Goal: Task Accomplishment & Management: Complete application form

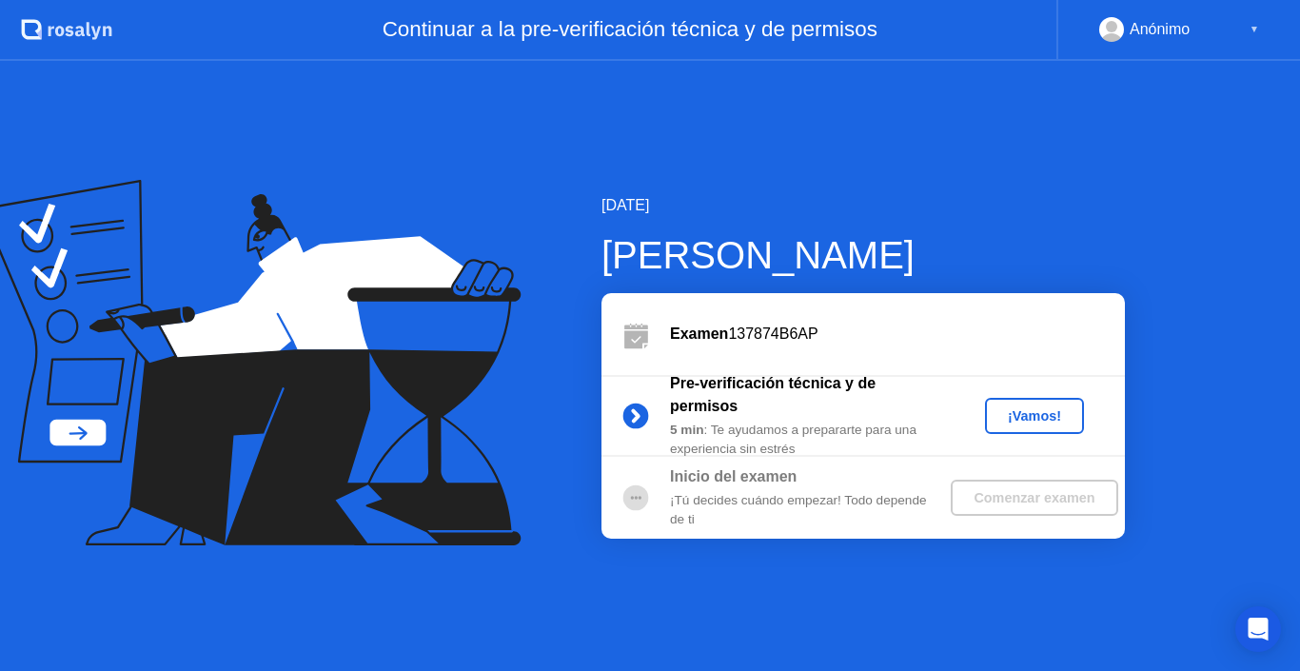
click at [1036, 411] on div "¡Vamos!" at bounding box center [1035, 415] width 84 height 15
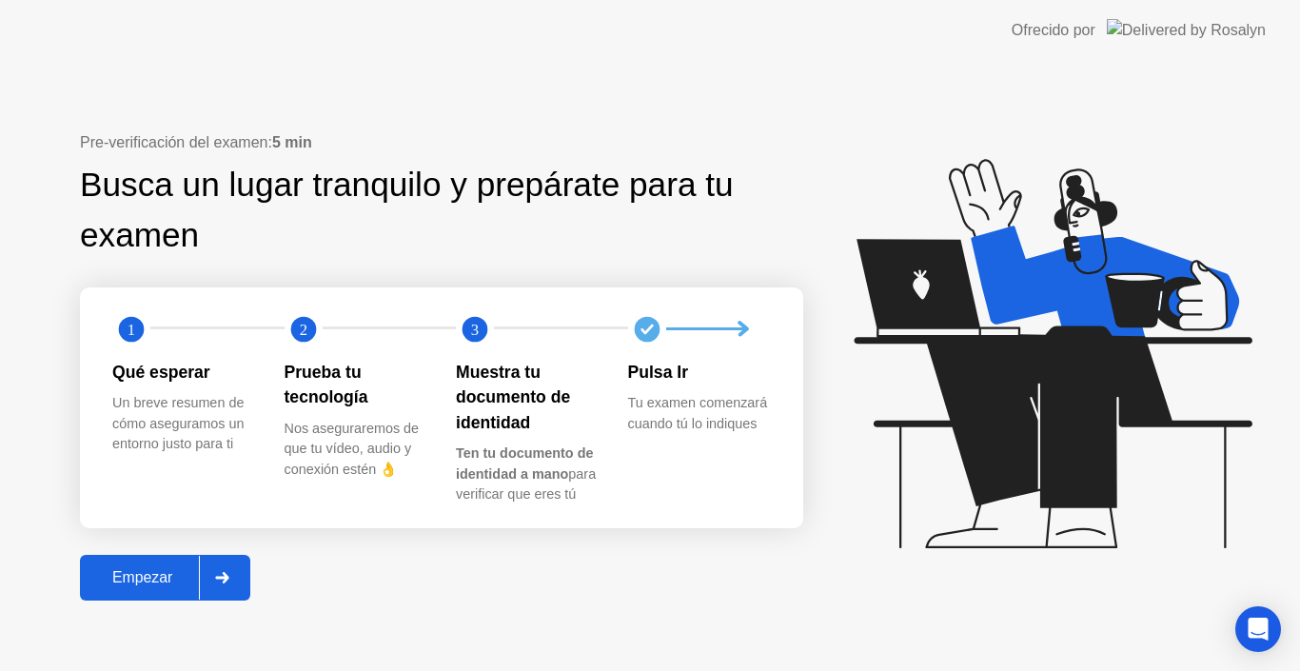
click at [154, 579] on div "Empezar" at bounding box center [142, 577] width 113 height 17
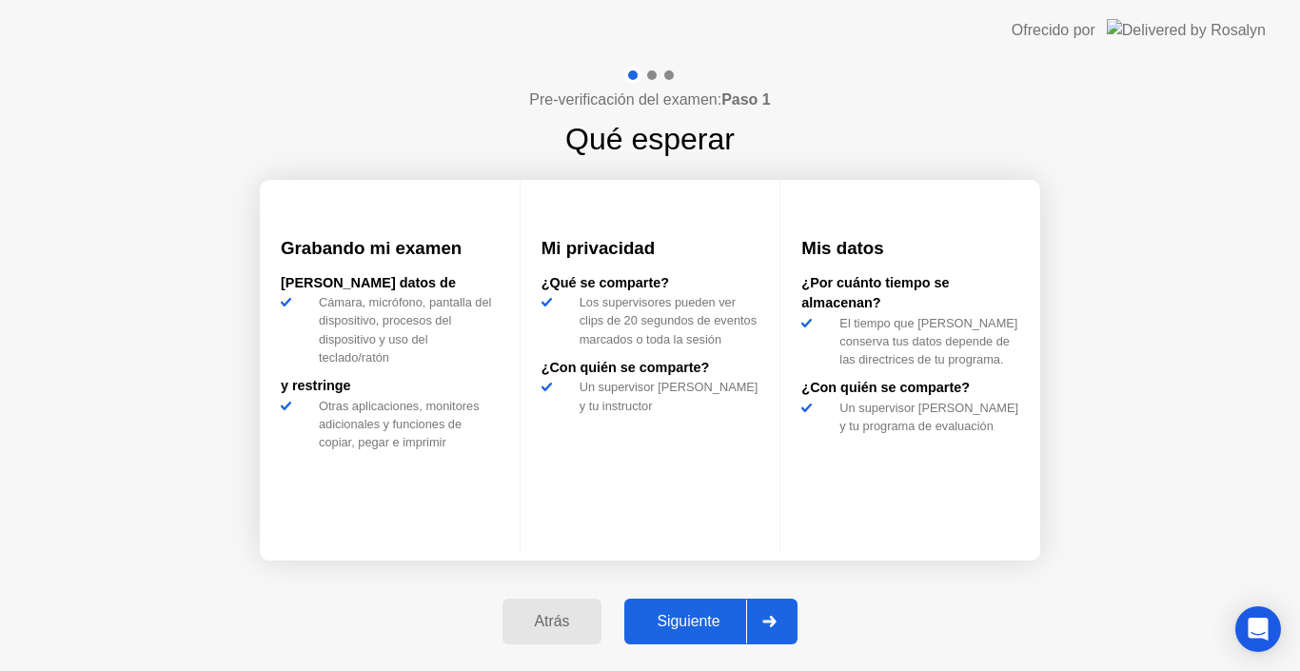
click at [681, 630] on div "Siguiente" at bounding box center [688, 621] width 116 height 17
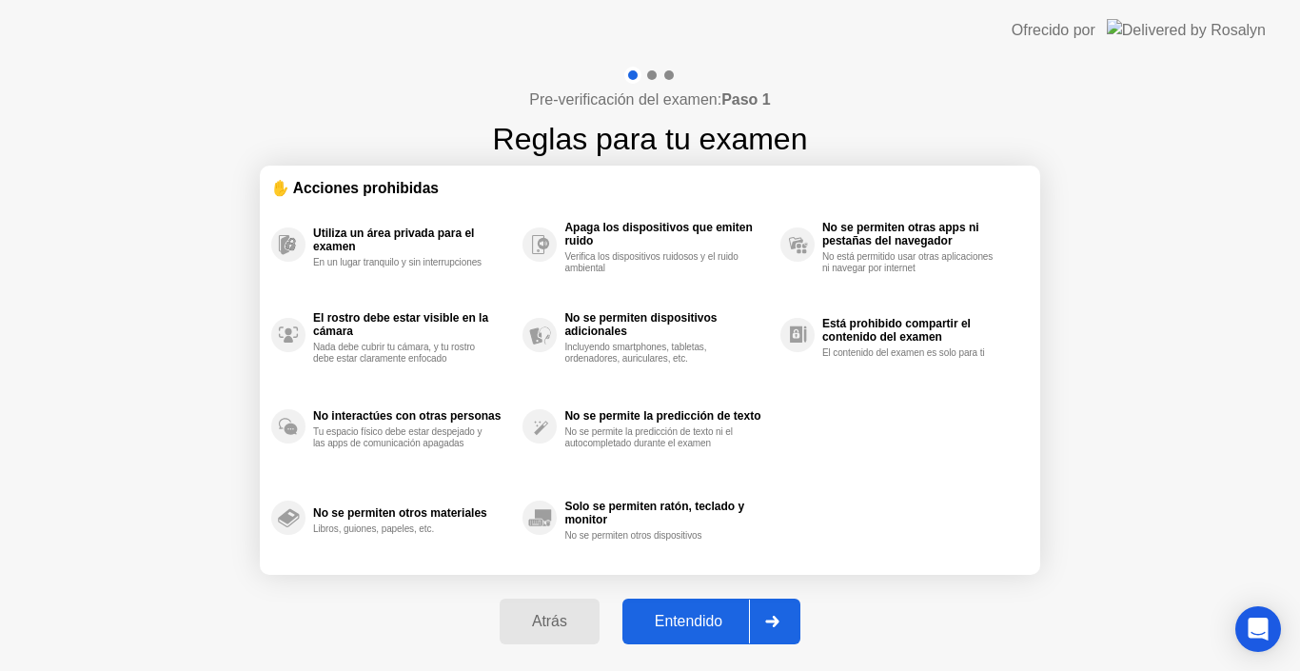
click at [681, 630] on div "Entendido" at bounding box center [688, 621] width 121 height 17
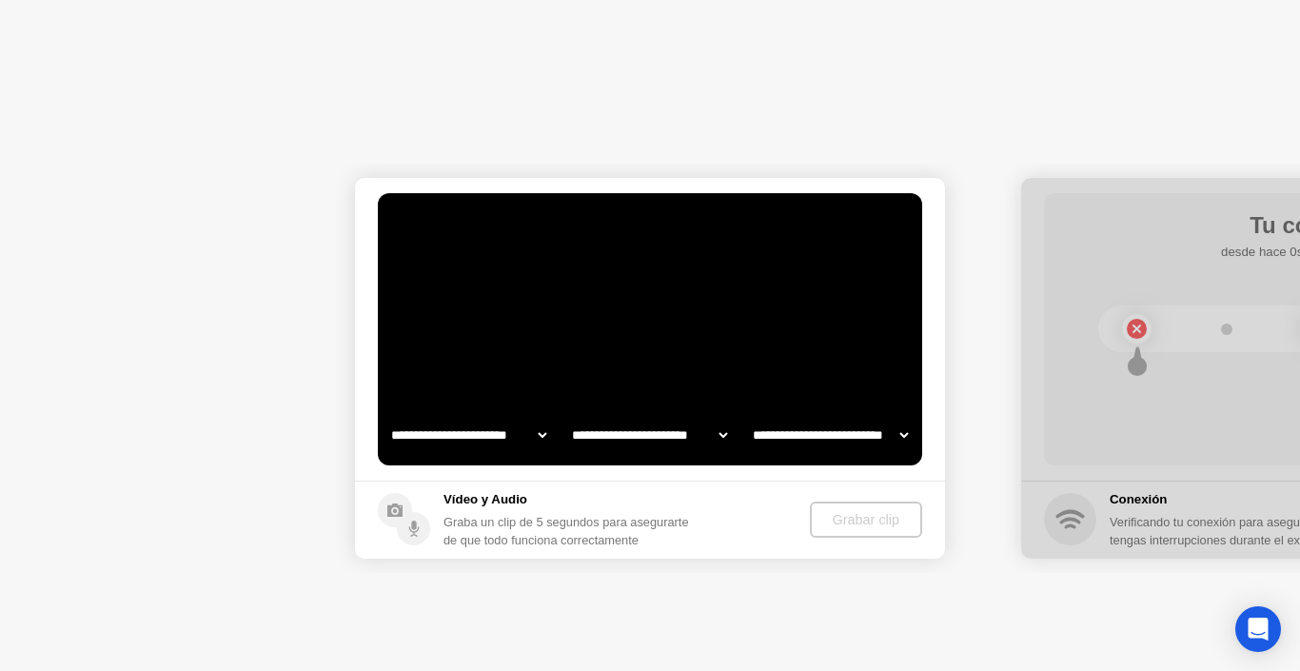
select select "**********"
select select "*******"
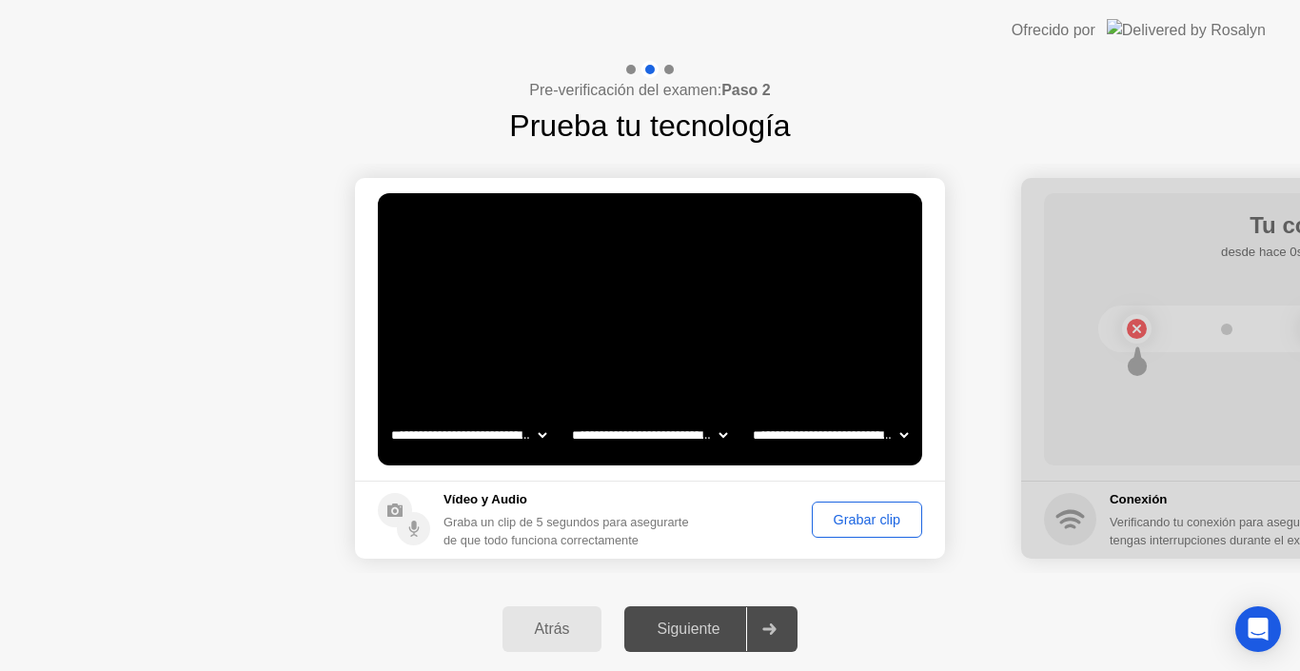
click at [721, 438] on select "**********" at bounding box center [649, 435] width 163 height 38
click at [568, 416] on select "**********" at bounding box center [649, 435] width 163 height 38
click at [529, 429] on select "**********" at bounding box center [468, 435] width 163 height 38
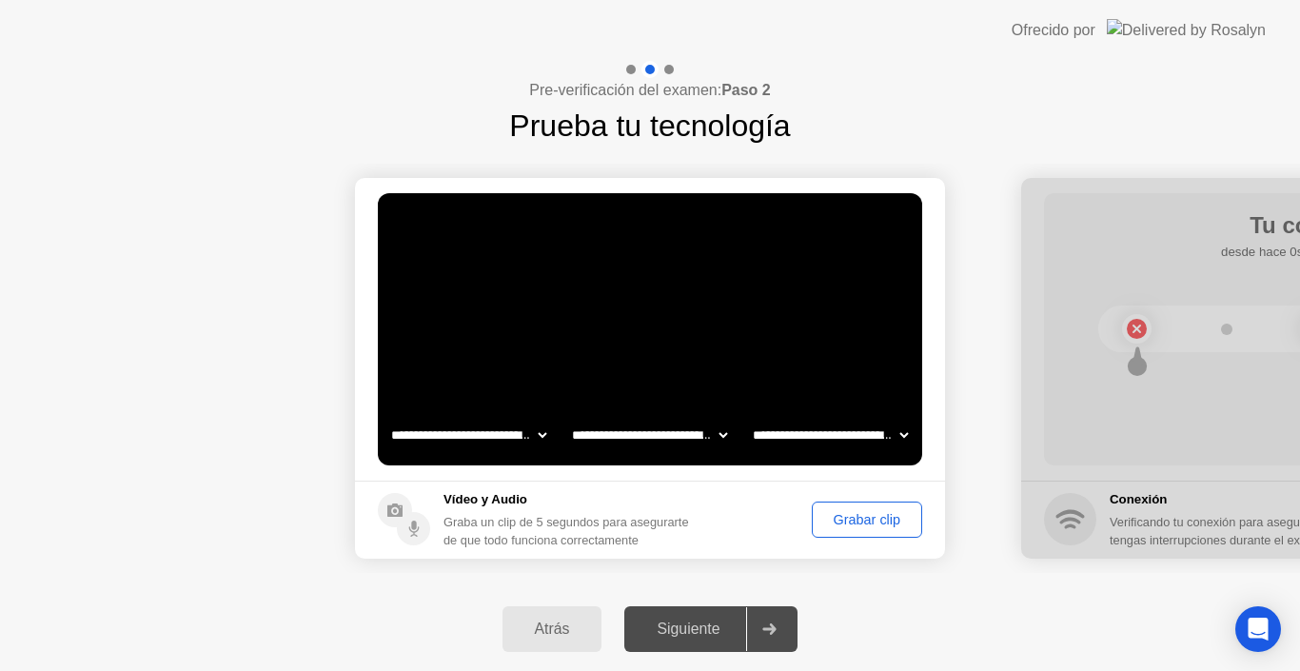
click at [860, 512] on div "Grabar clip" at bounding box center [866, 519] width 97 height 15
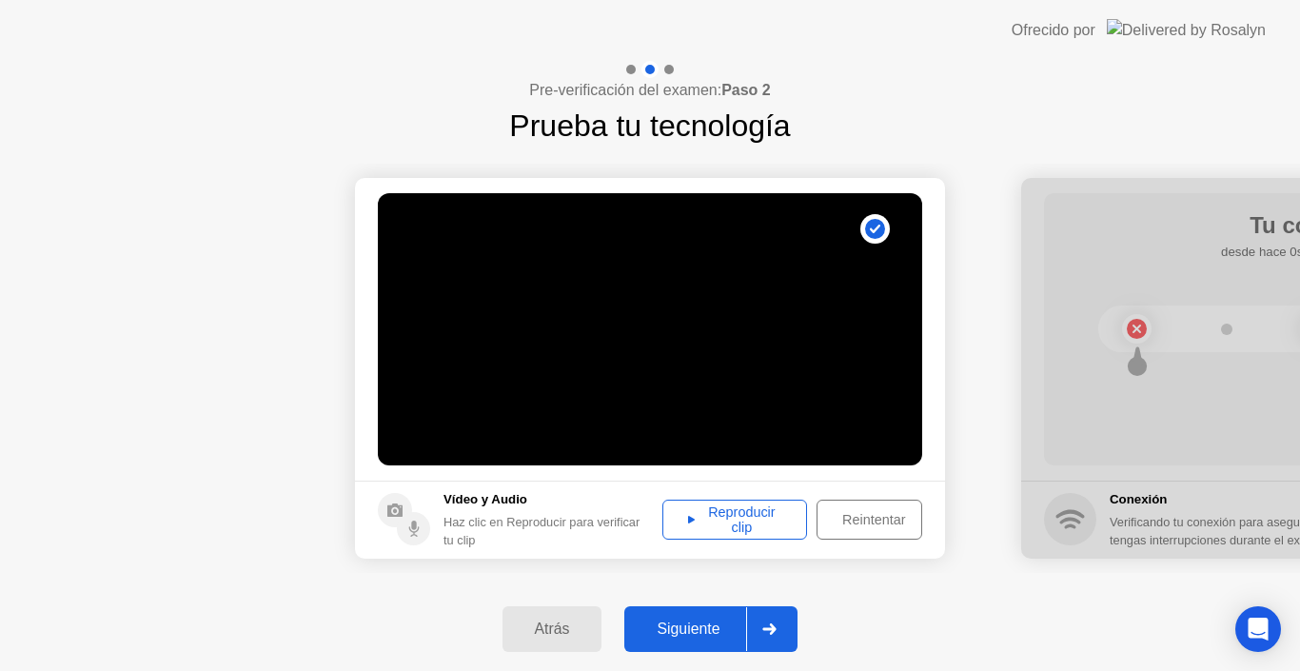
click at [747, 531] on div "Reproducir clip" at bounding box center [734, 519] width 131 height 30
click at [693, 622] on div "Siguiente" at bounding box center [688, 629] width 116 height 17
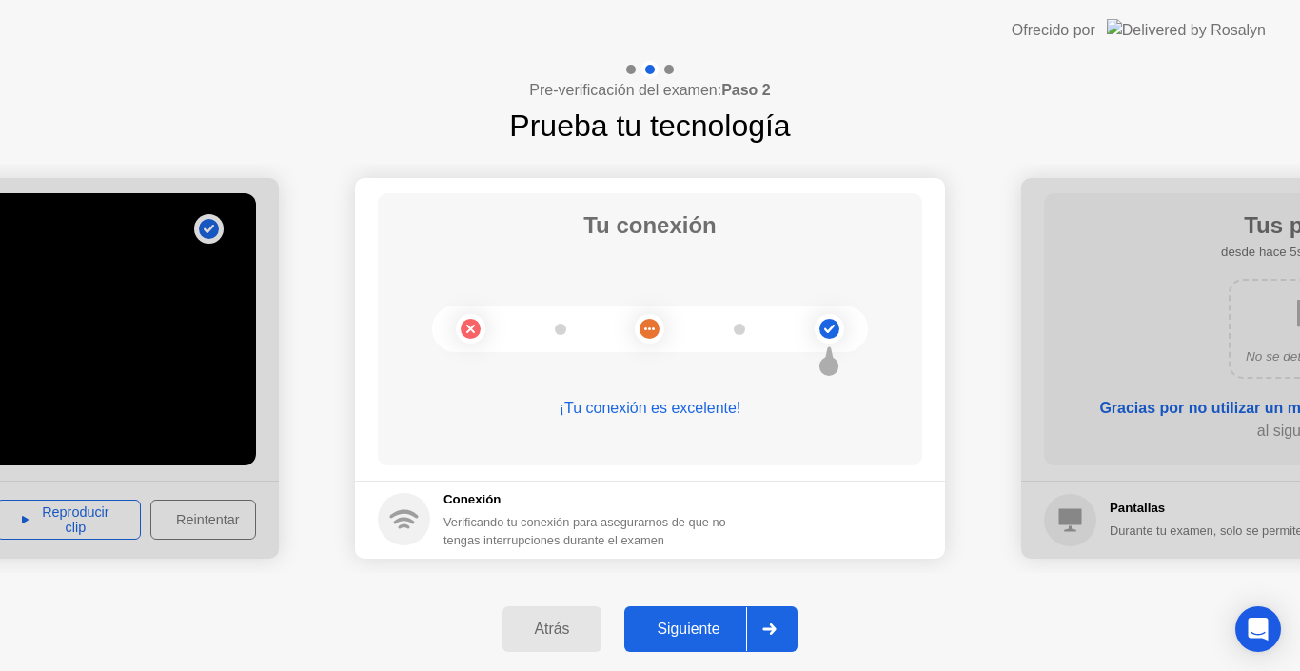
click at [693, 622] on div "Siguiente" at bounding box center [688, 629] width 116 height 17
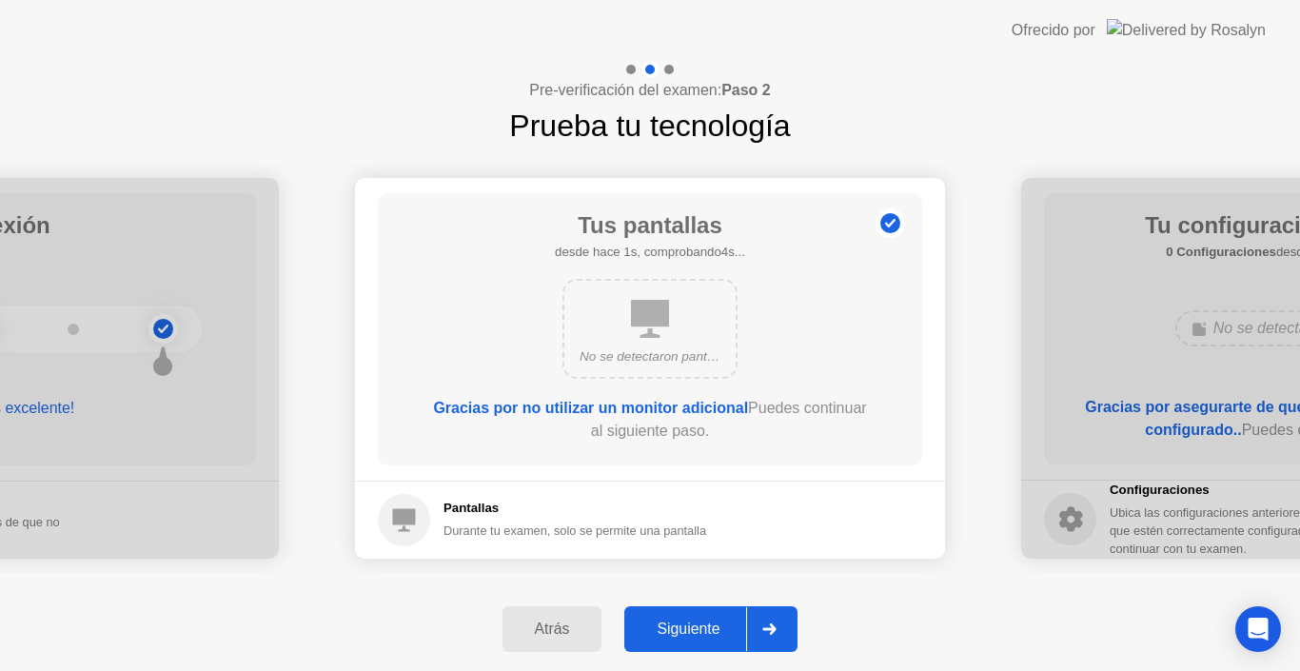
click at [693, 622] on div "Siguiente" at bounding box center [688, 629] width 116 height 17
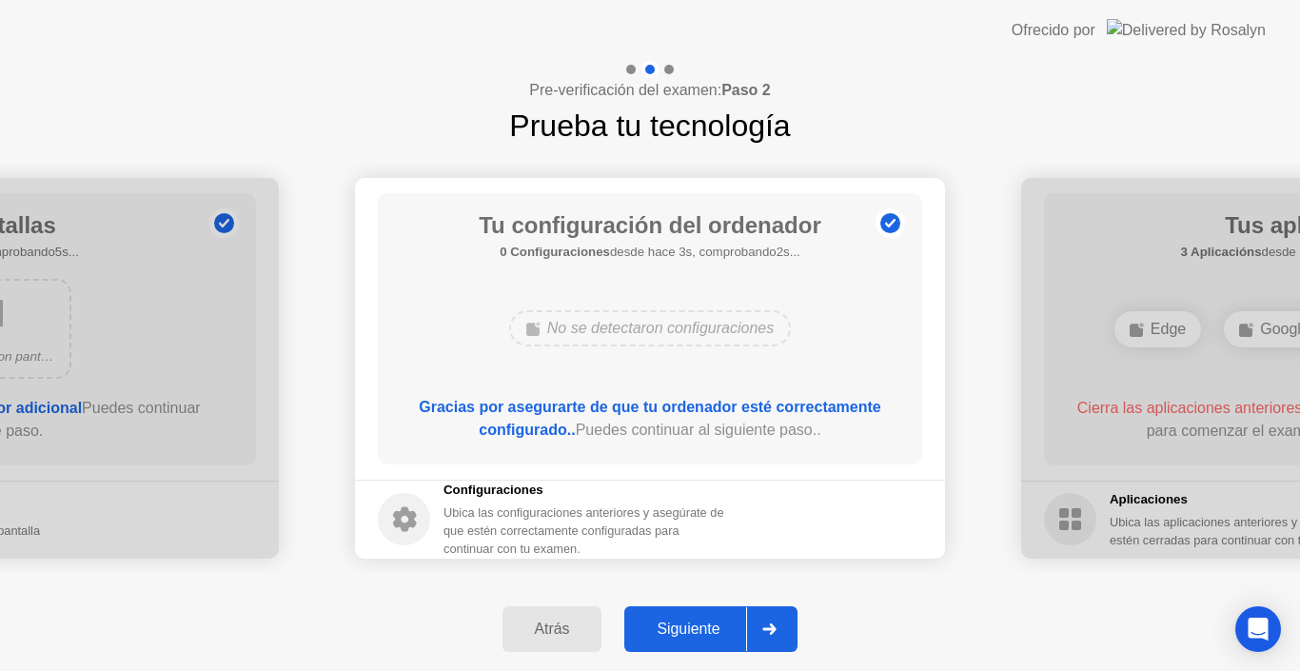
click at [693, 622] on div "Siguiente" at bounding box center [688, 629] width 116 height 17
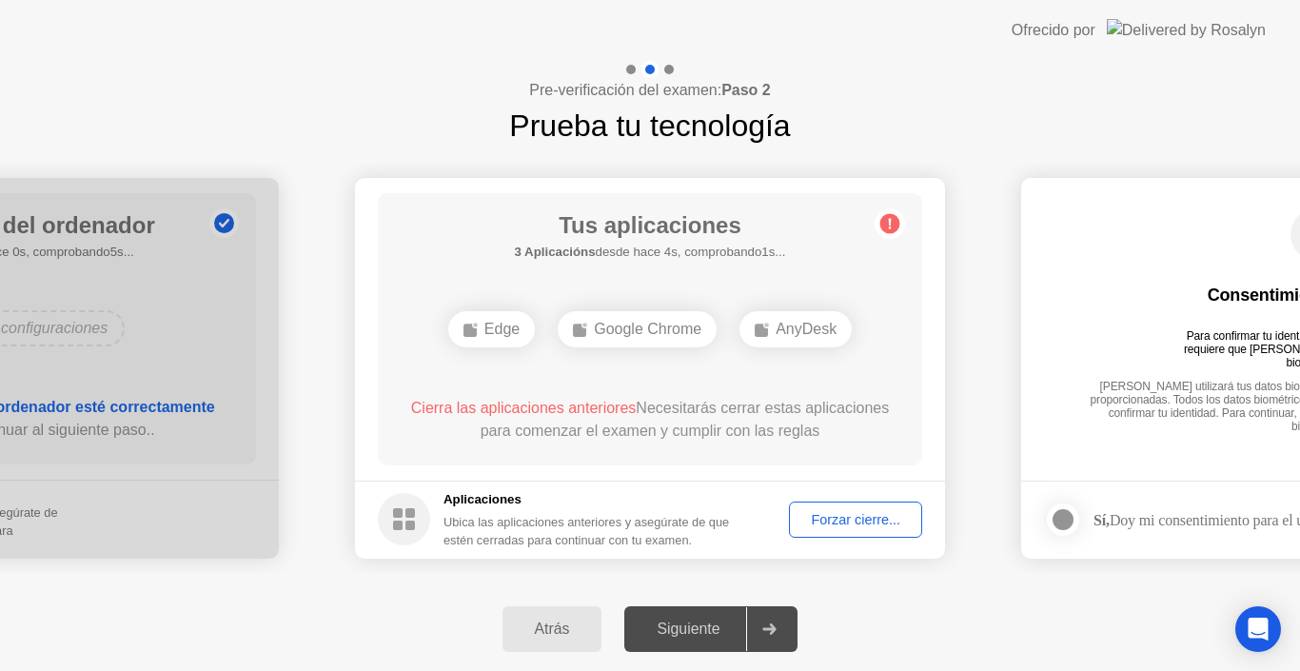
click at [824, 368] on div "Tus aplicaciones 3 Aplicacións desde hace 4s, comprobando1s... Edge Google Chro…" at bounding box center [650, 329] width 544 height 272
click at [837, 512] on div "Forzar cierre..." at bounding box center [856, 519] width 120 height 15
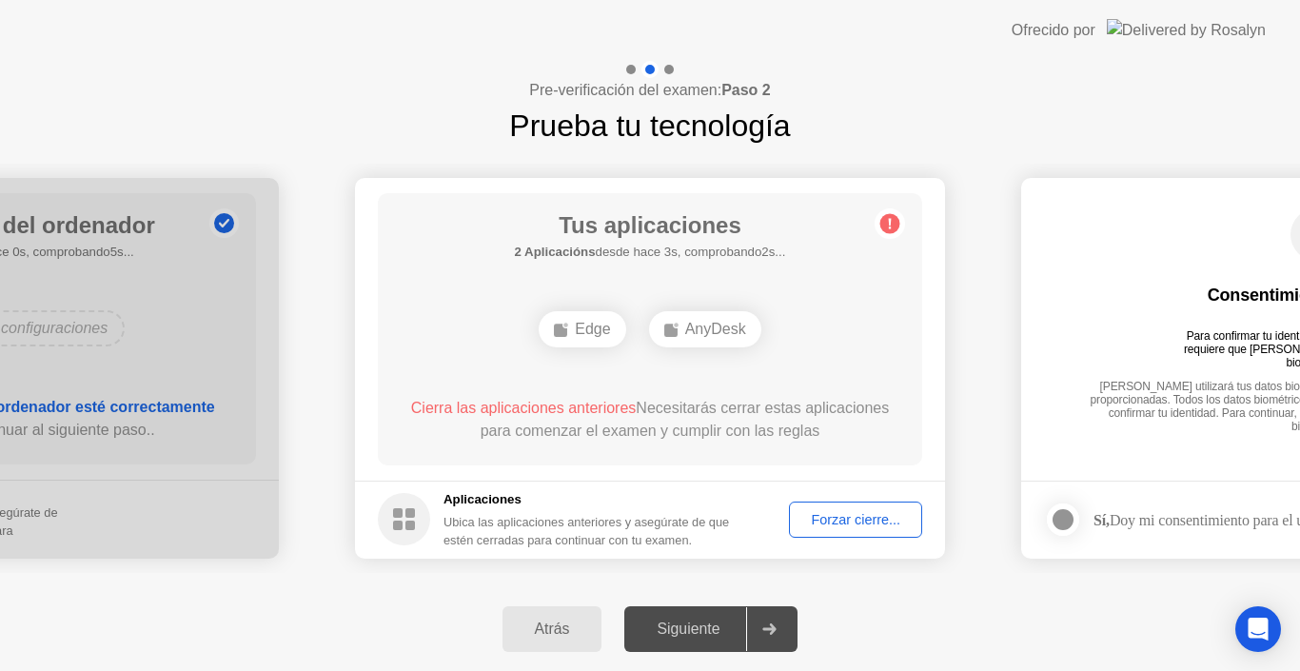
click at [778, 406] on div "Cierra las aplicaciones anteriores Necesitarás cerrar estas aplicaciones para c…" at bounding box center [650, 420] width 490 height 46
click at [675, 334] on rect at bounding box center [670, 330] width 13 height 13
click at [882, 227] on circle at bounding box center [890, 223] width 20 height 20
click at [591, 329] on div "Edge" at bounding box center [582, 329] width 87 height 36
click at [862, 522] on div "Forzar cierre..." at bounding box center [856, 519] width 120 height 15
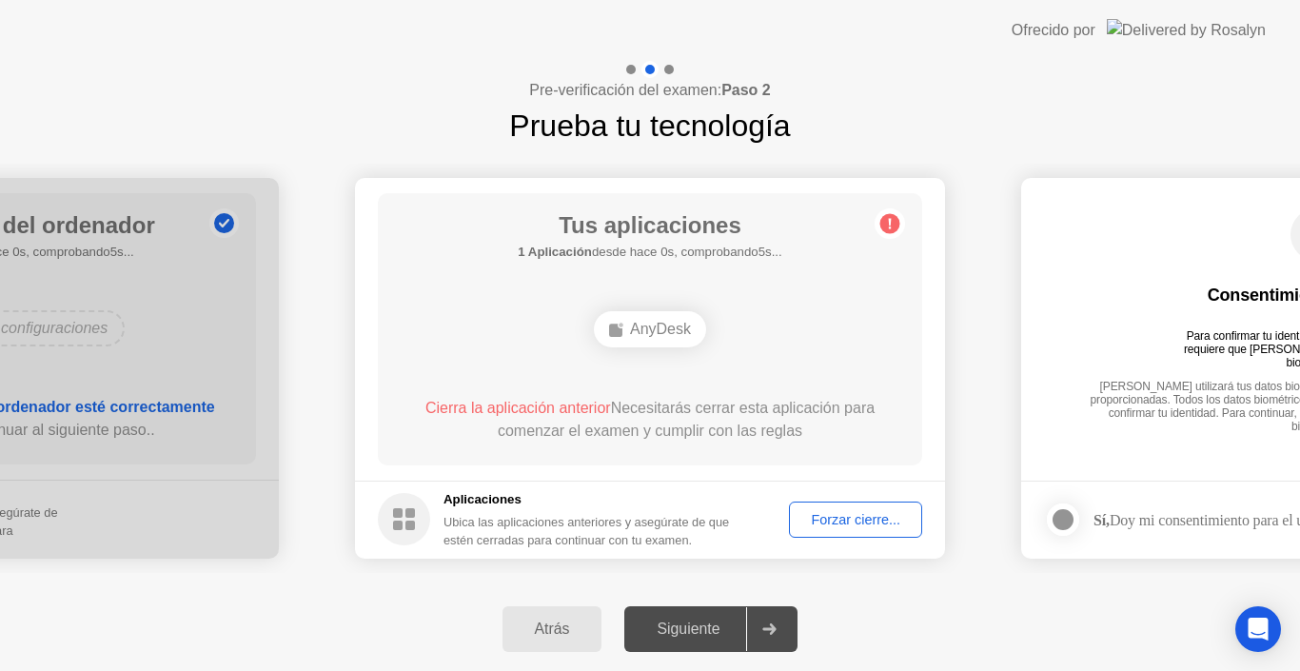
click at [839, 524] on div "Forzar cierre..." at bounding box center [856, 519] width 120 height 15
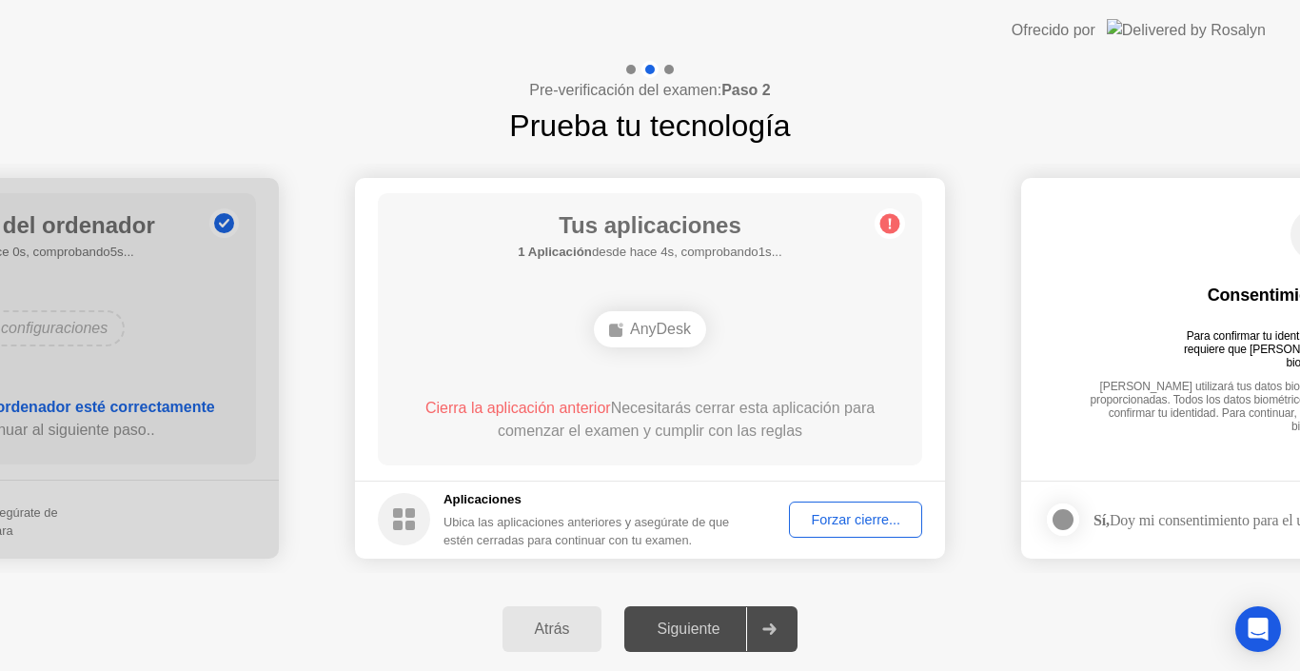
click at [642, 325] on div "AnyDesk" at bounding box center [650, 329] width 112 height 36
click at [654, 346] on div "AnyDesk" at bounding box center [650, 329] width 112 height 36
click at [617, 338] on div "AnyDesk" at bounding box center [650, 329] width 112 height 36
click at [648, 325] on div "AnyDesk" at bounding box center [650, 329] width 112 height 36
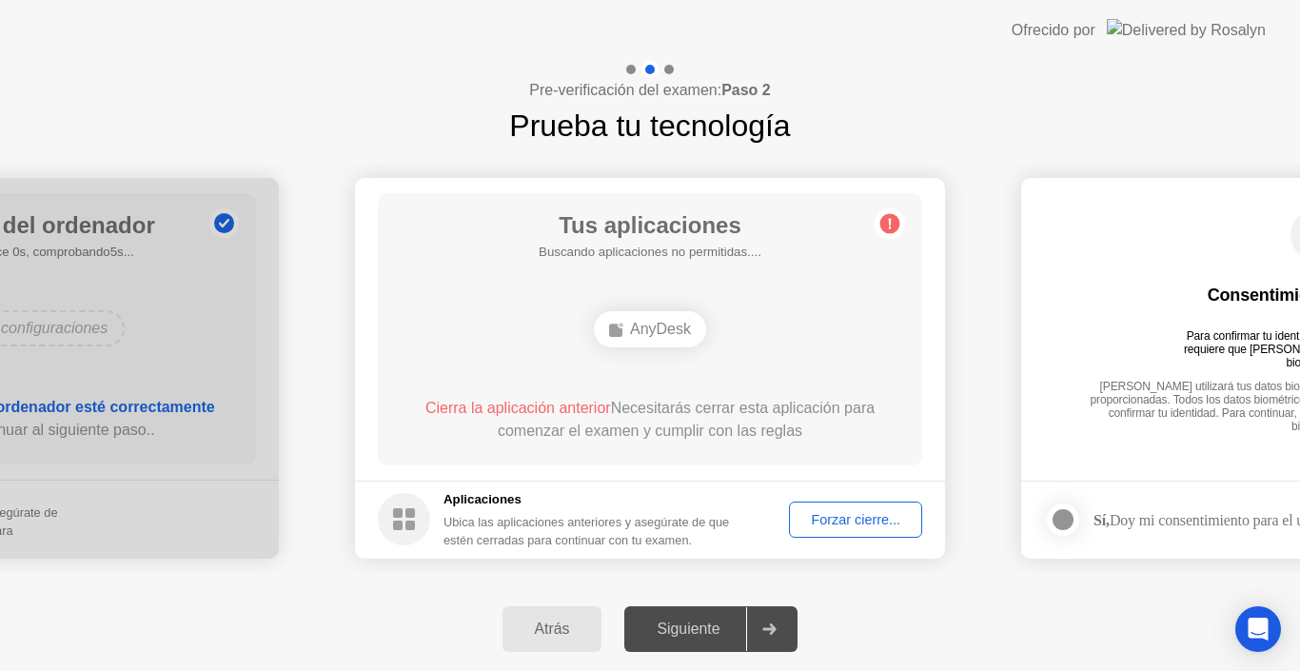
click at [854, 512] on div "Forzar cierre..." at bounding box center [856, 519] width 120 height 15
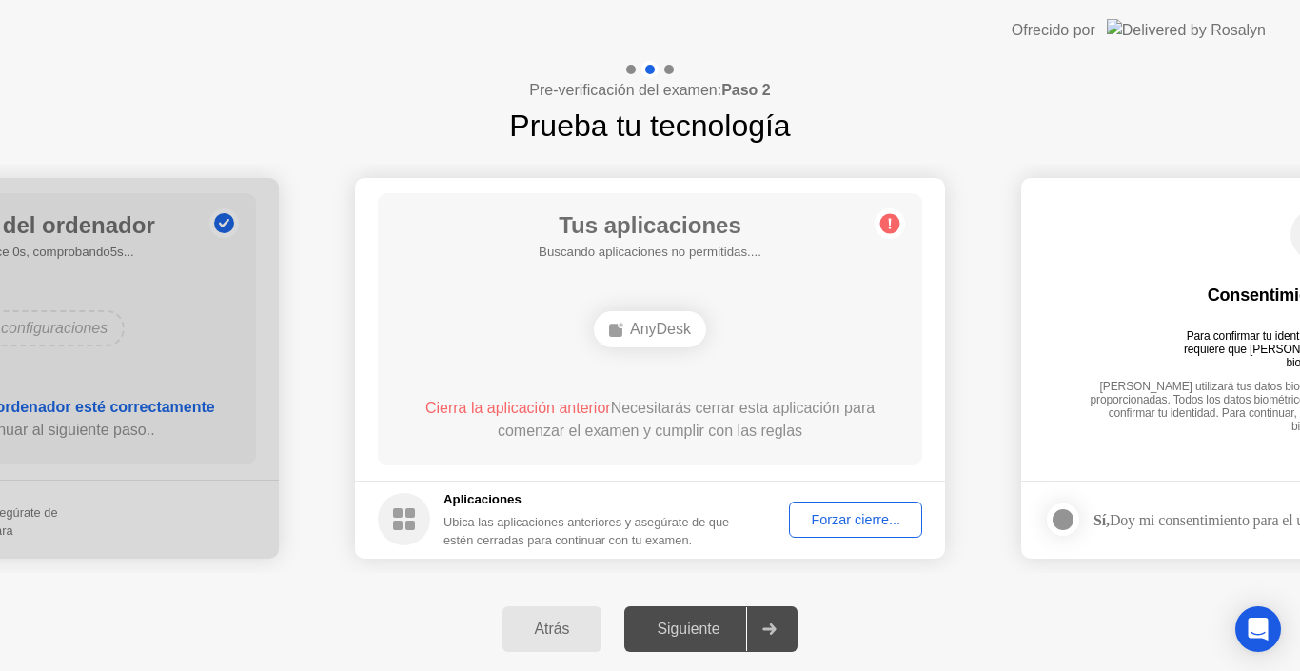
click at [654, 334] on div "AnyDesk" at bounding box center [650, 329] width 112 height 36
click at [592, 328] on div "AnyDesk" at bounding box center [650, 329] width 436 height 51
click at [642, 325] on div "AnyDesk" at bounding box center [650, 329] width 112 height 36
click at [661, 325] on div "AnyDesk" at bounding box center [650, 329] width 112 height 36
click at [848, 527] on div "Forzar cierre..." at bounding box center [856, 519] width 120 height 15
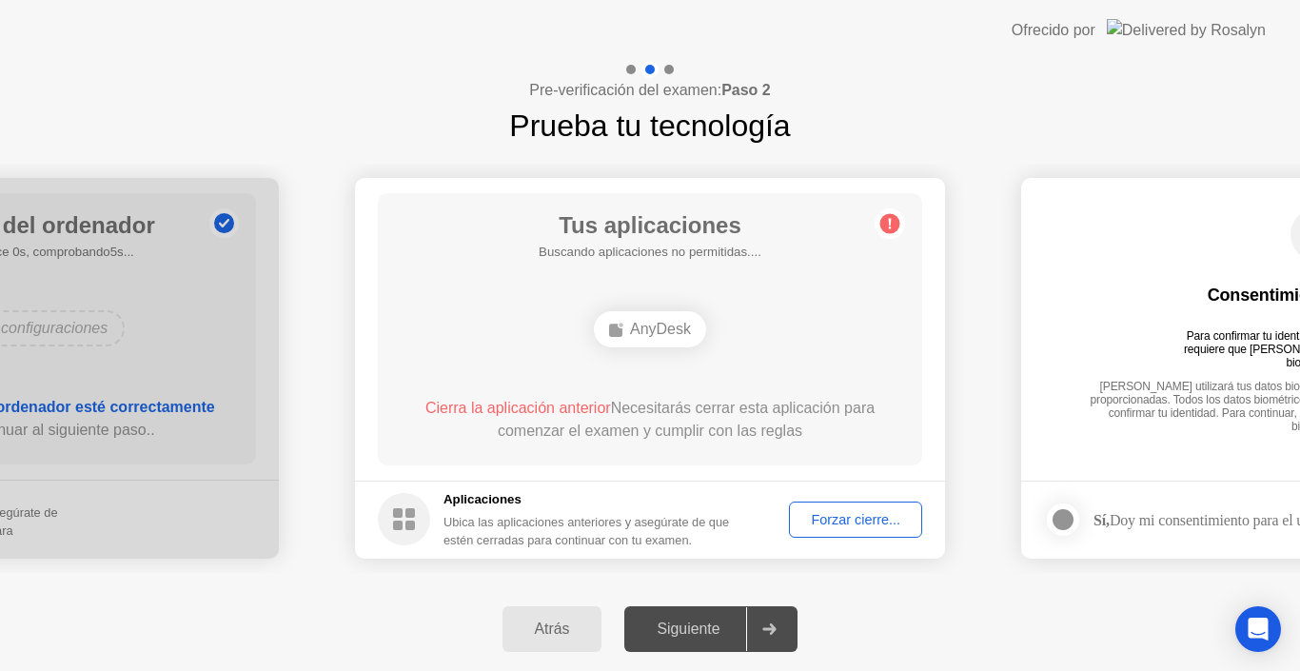
click at [886, 224] on circle at bounding box center [890, 223] width 20 height 20
click at [749, 333] on div "AnyDesk" at bounding box center [650, 329] width 436 height 51
click at [405, 519] on circle at bounding box center [404, 519] width 52 height 52
click at [406, 523] on rect at bounding box center [410, 526] width 10 height 10
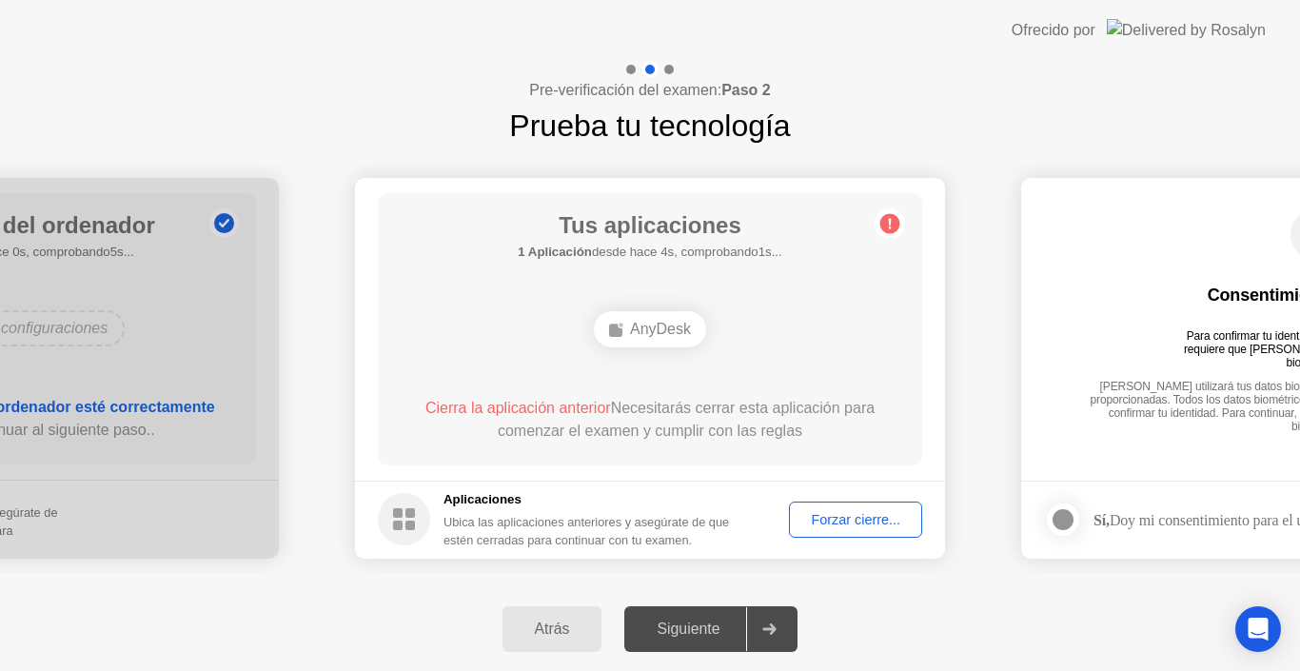
click at [869, 132] on div "Pre-verificación del examen: Paso 2 Prueba tu tecnología" at bounding box center [650, 105] width 1300 height 88
drag, startPoint x: 54, startPoint y: 18, endPoint x: 245, endPoint y: 41, distance: 191.7
click at [245, 41] on header "Ofrecido por" at bounding box center [650, 30] width 1300 height 61
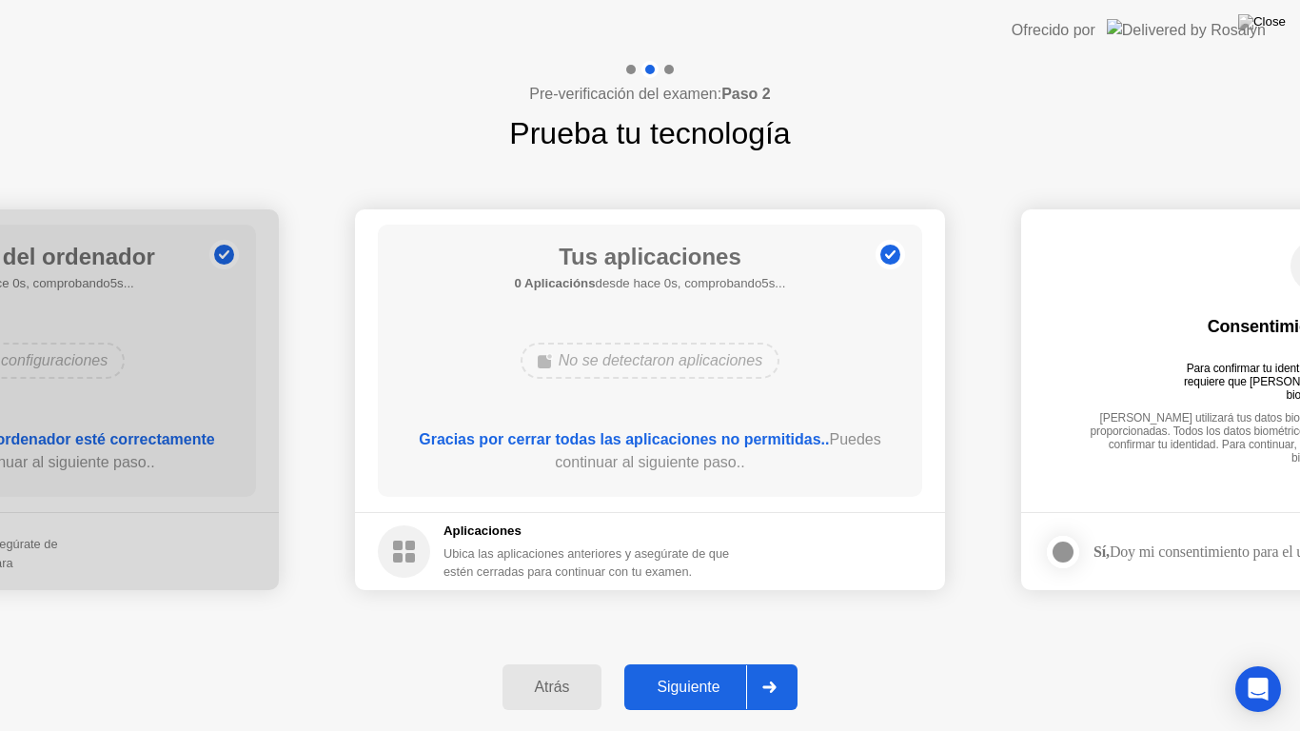
click at [685, 670] on button "Siguiente" at bounding box center [710, 687] width 173 height 46
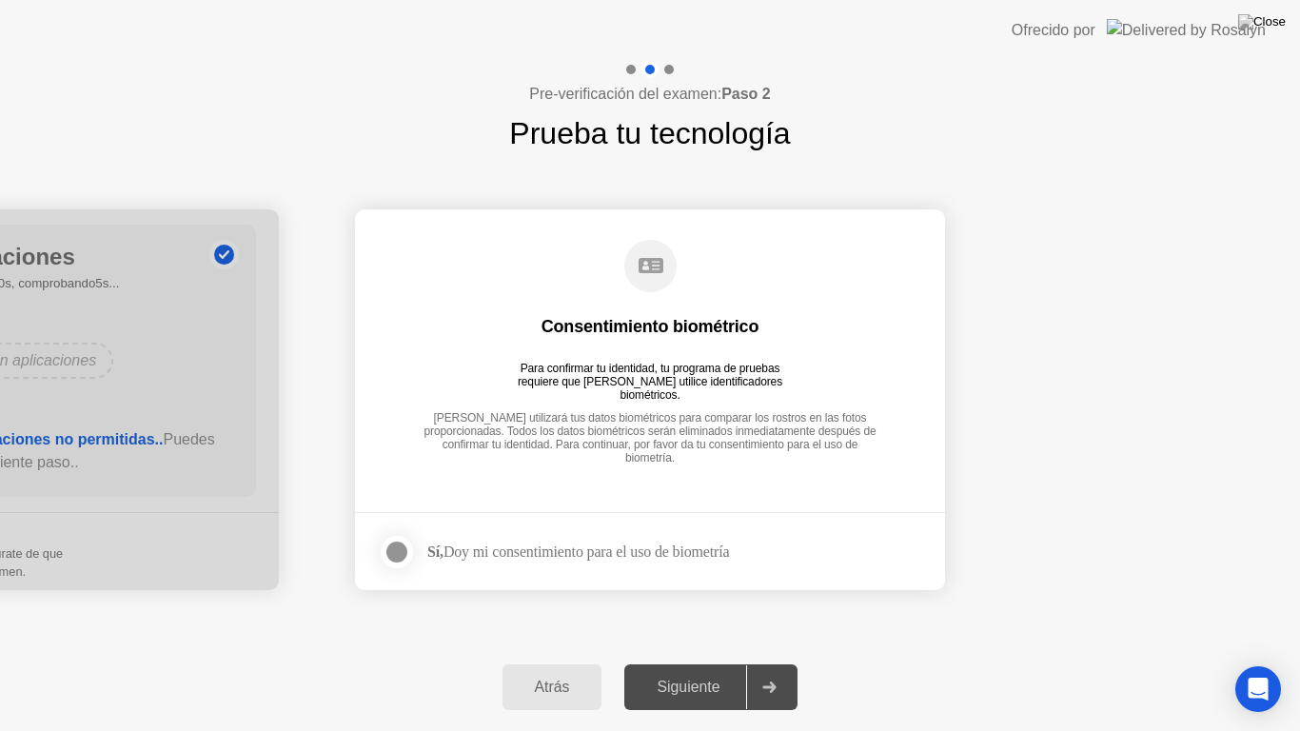
click at [400, 557] on div at bounding box center [396, 552] width 23 height 23
click at [689, 670] on div "Siguiente" at bounding box center [688, 687] width 116 height 17
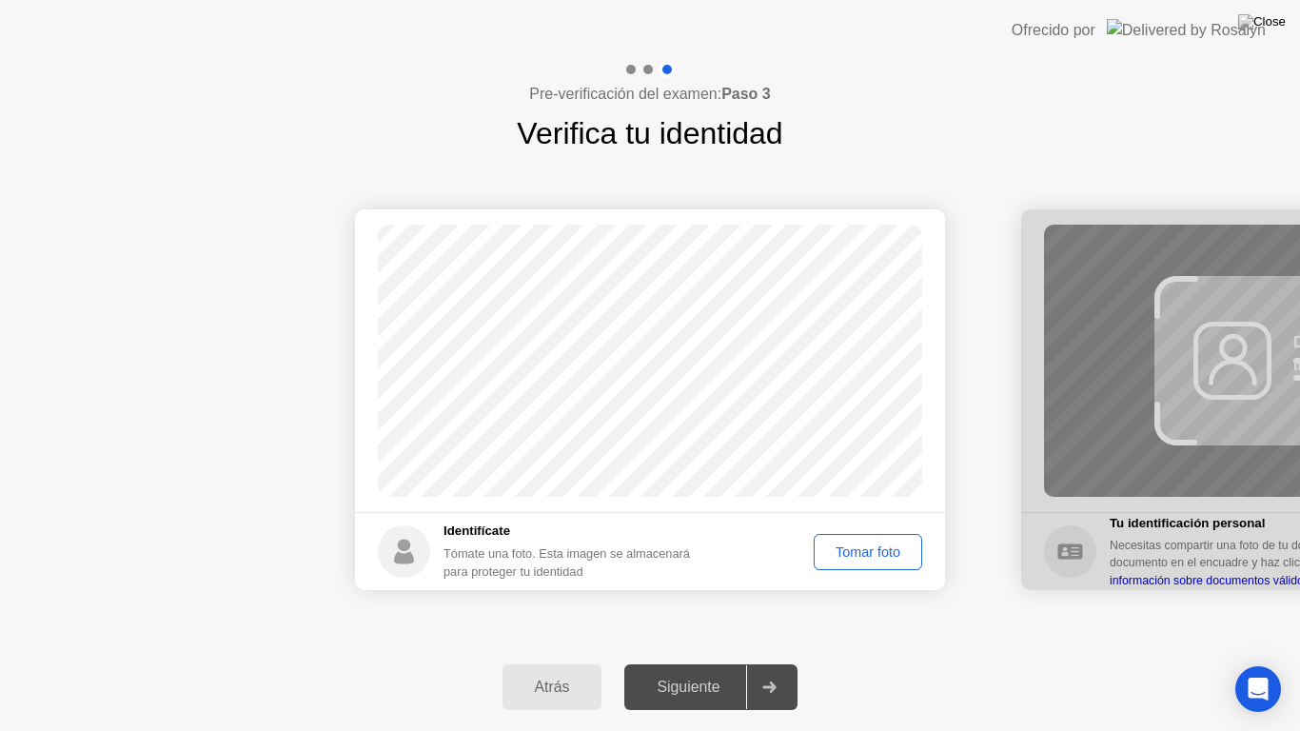
click at [885, 544] on div "Tomar foto" at bounding box center [867, 551] width 95 height 15
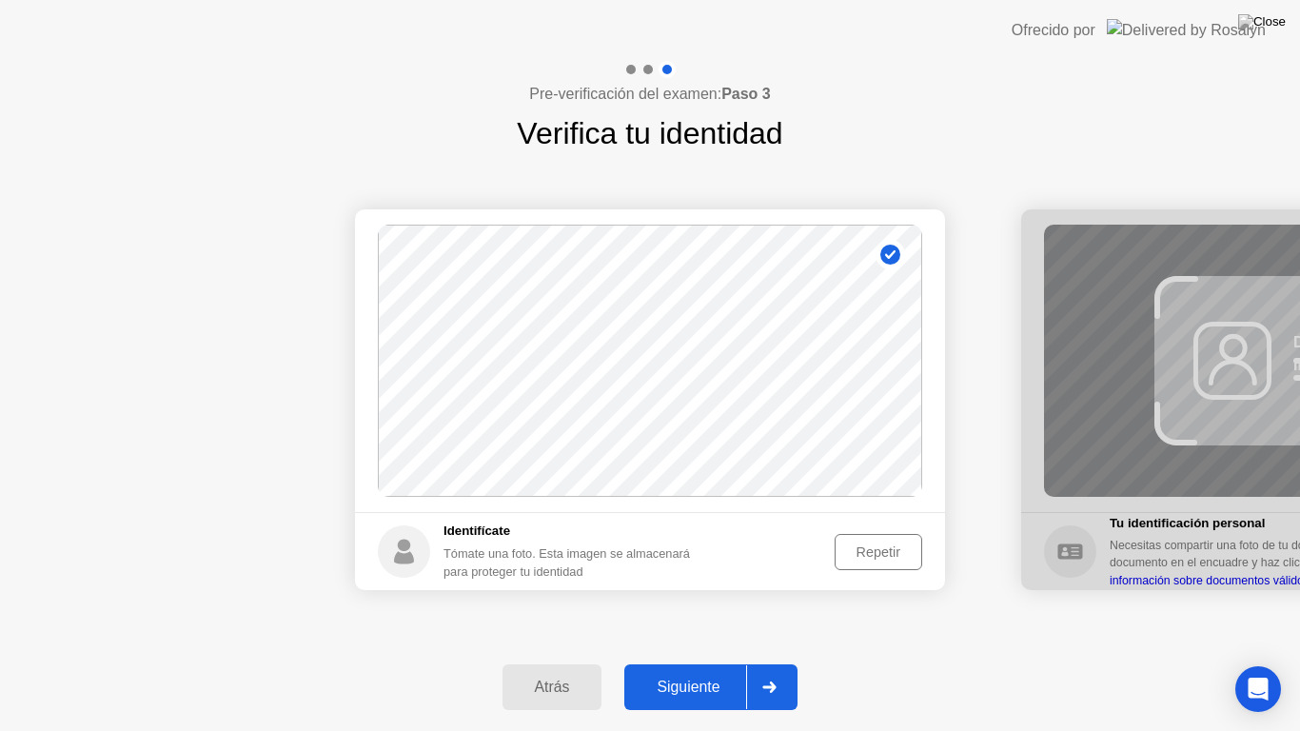
click at [877, 557] on div "Repetir" at bounding box center [878, 551] width 74 height 15
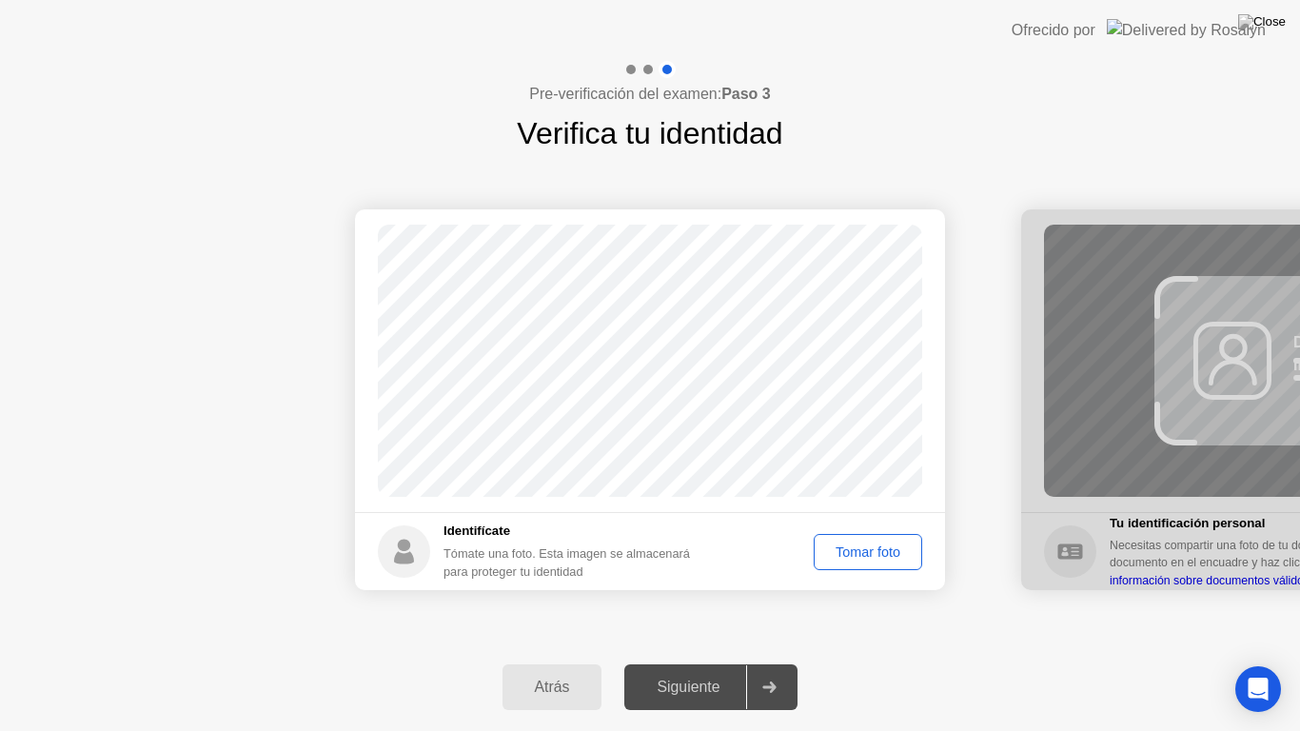
click at [874, 550] on div "Tomar foto" at bounding box center [867, 551] width 95 height 15
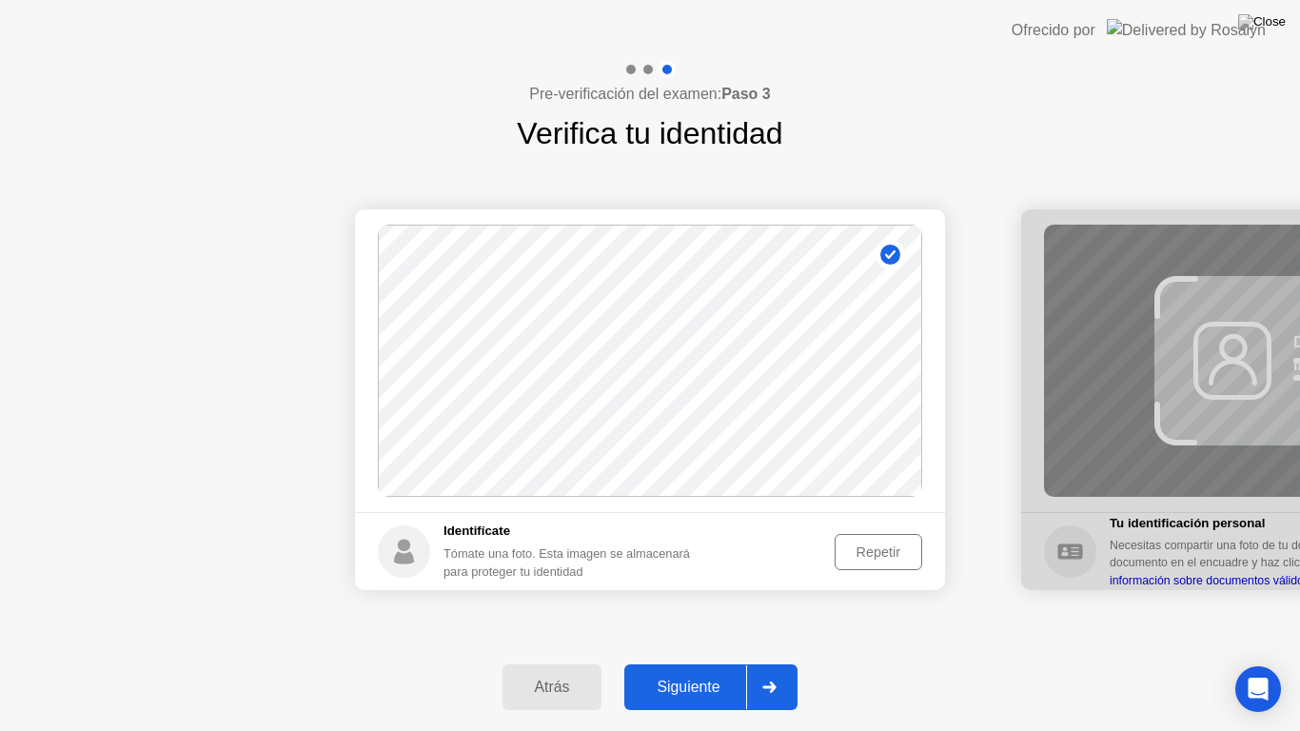
click at [690, 670] on div "Siguiente" at bounding box center [688, 687] width 116 height 17
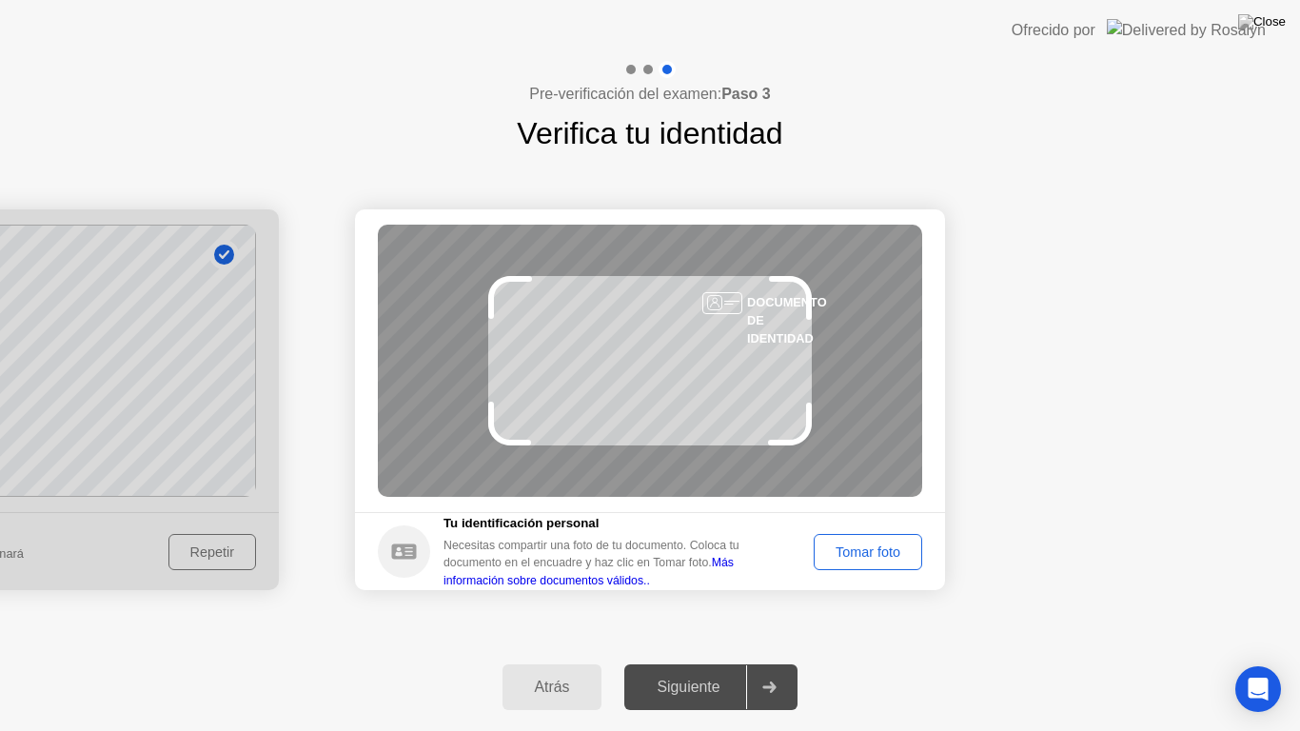
click at [870, 545] on div "Tomar foto" at bounding box center [867, 551] width 95 height 15
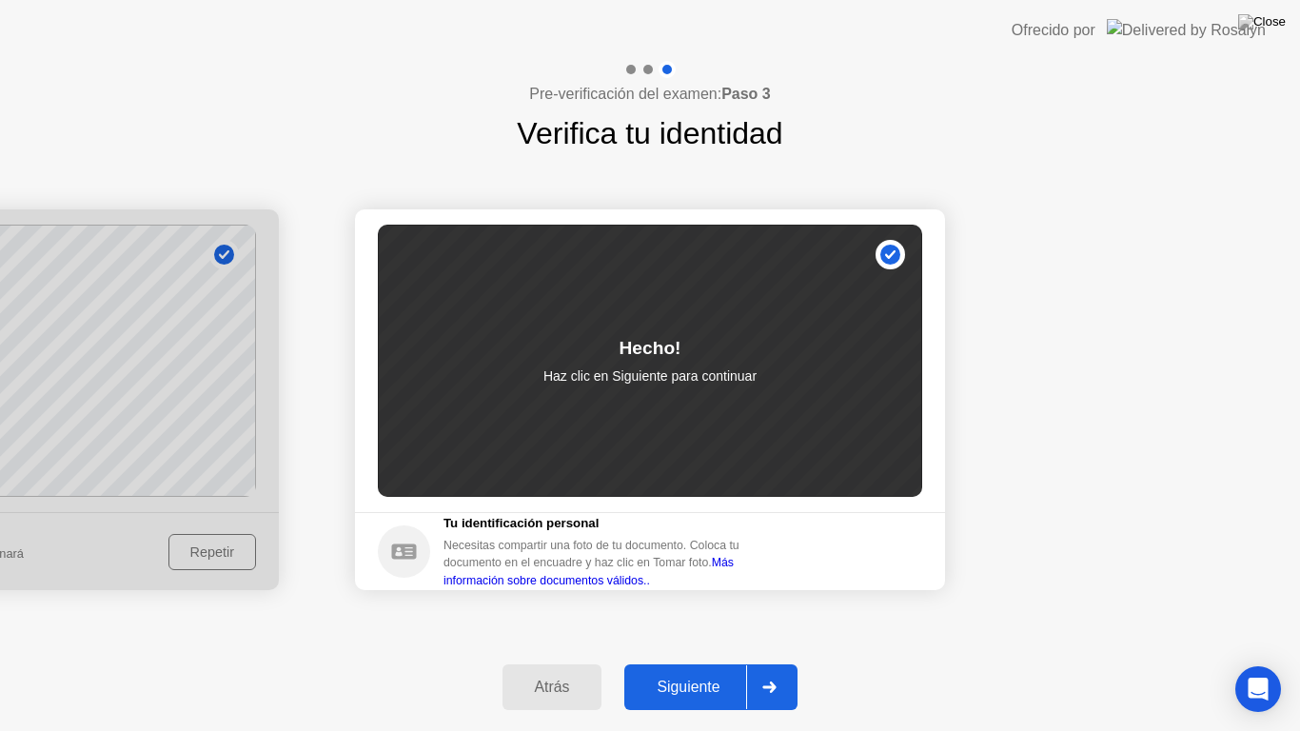
click at [857, 554] on footer "Tu identificación personal Necesitas compartir una foto de tu documento. Coloca…" at bounding box center [650, 551] width 590 height 78
click at [677, 670] on div "Siguiente" at bounding box center [688, 687] width 116 height 17
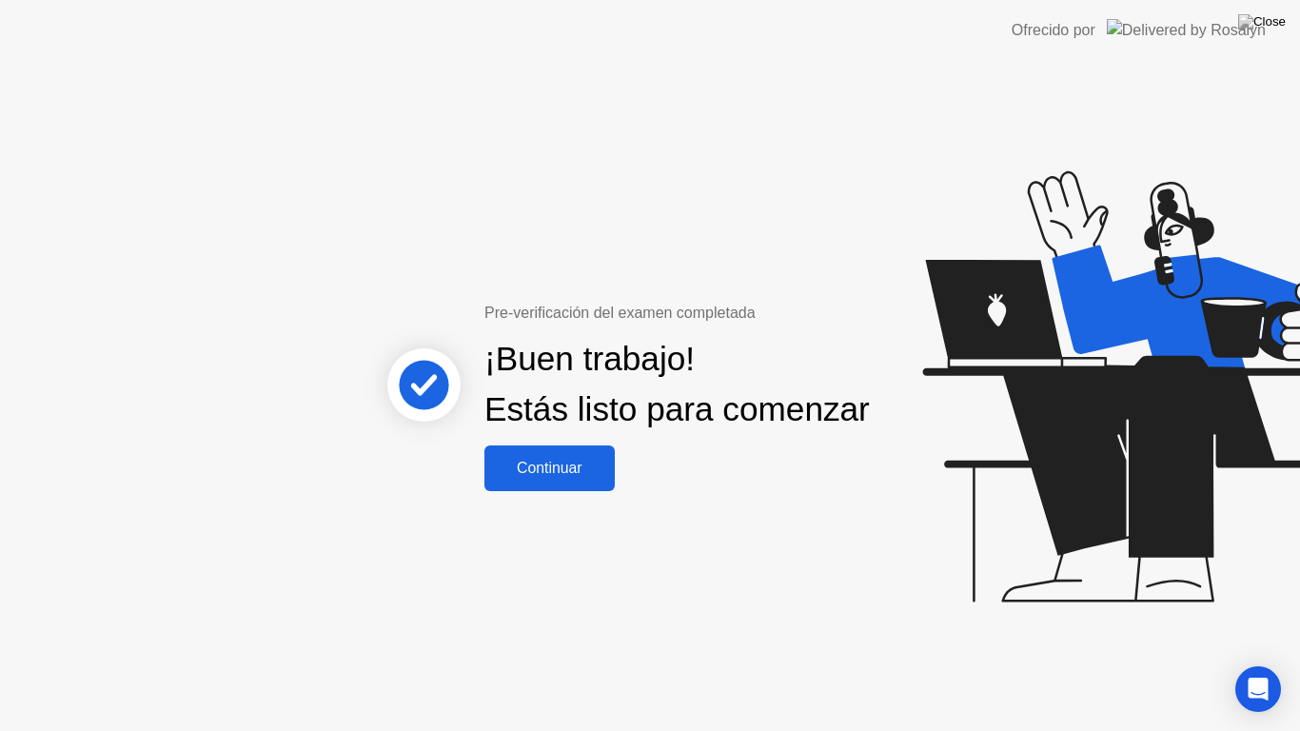
click at [545, 477] on div "Continuar" at bounding box center [549, 468] width 119 height 17
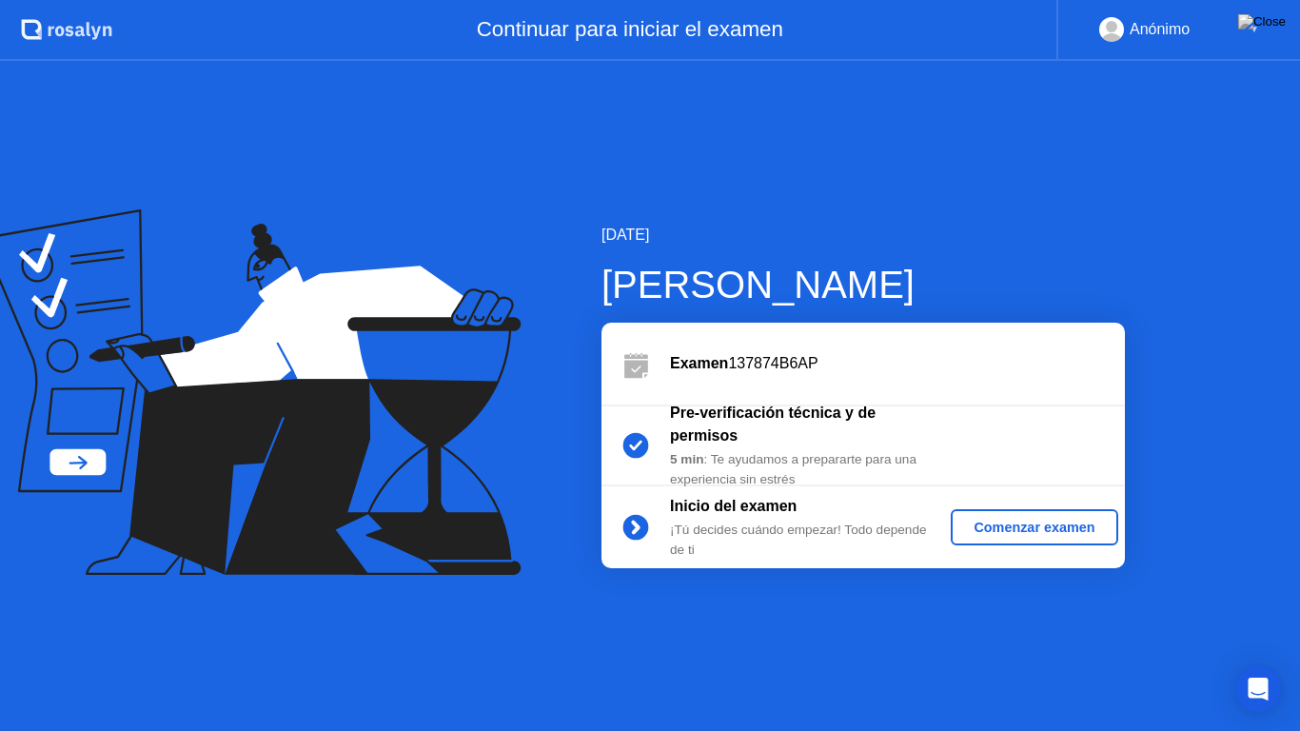
click at [1008, 529] on div "Comenzar examen" at bounding box center [1033, 527] width 151 height 15
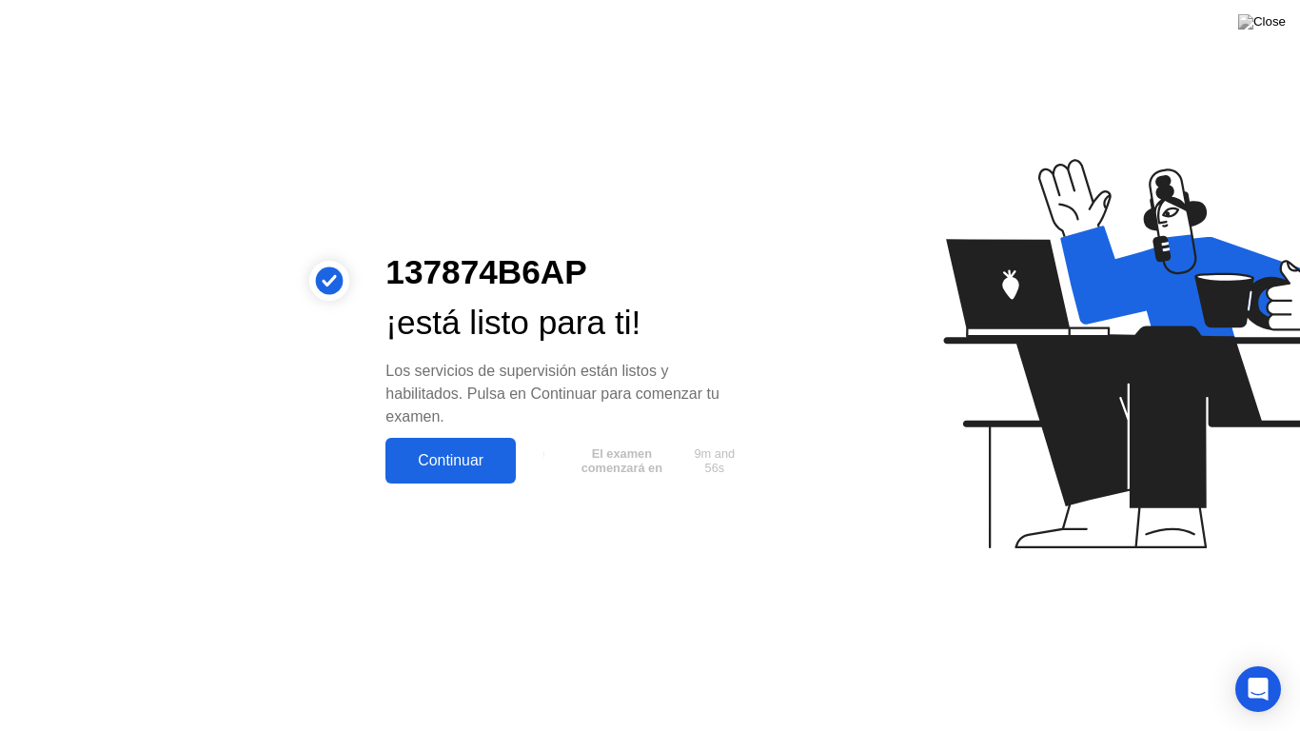
click at [480, 458] on div "Continuar" at bounding box center [450, 460] width 119 height 17
